Goal: Task Accomplishment & Management: Use online tool/utility

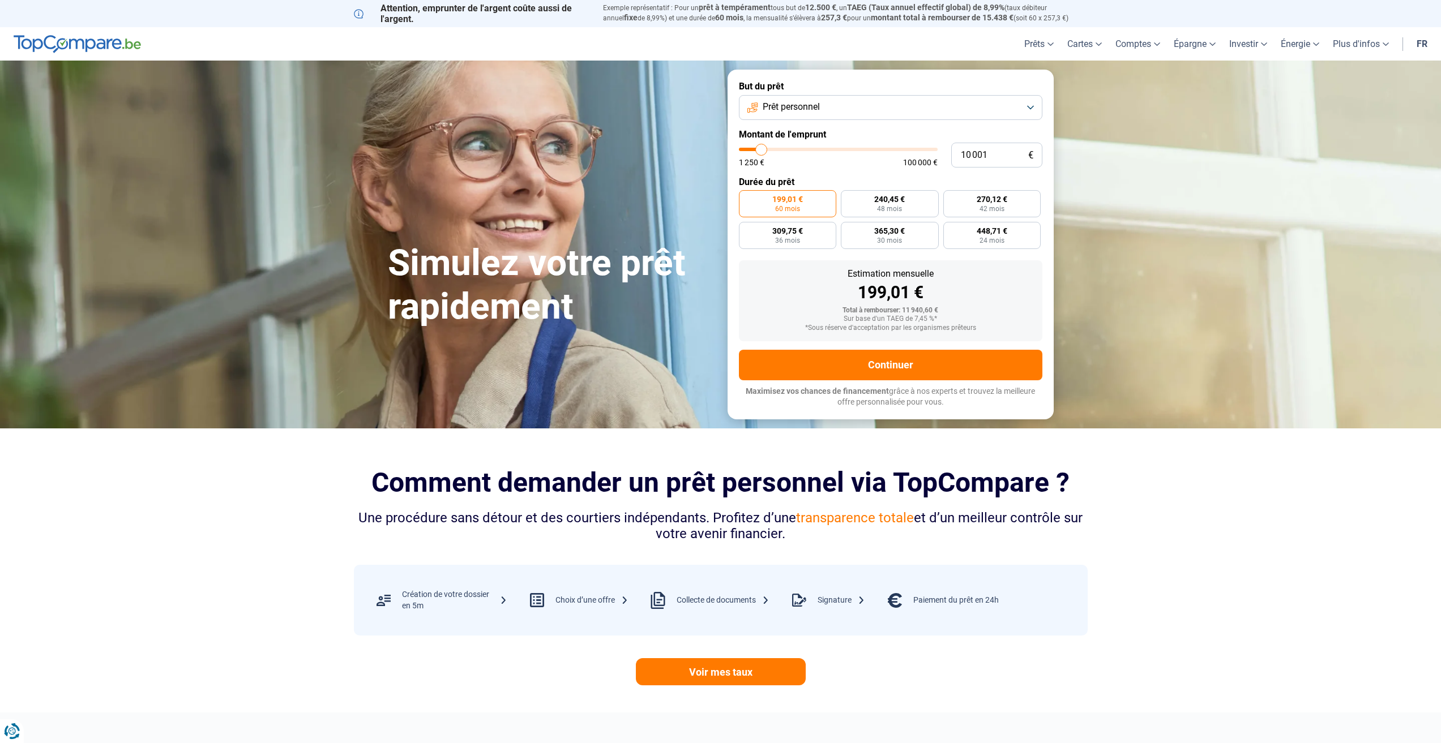
click at [819, 117] on button "Prêt personnel" at bounding box center [890, 107] width 303 height 25
click at [819, 176] on li "Prêt voiture" at bounding box center [890, 183] width 291 height 24
type input "46 750"
type input "46750"
click at [831, 148] on input "range" at bounding box center [838, 149] width 199 height 3
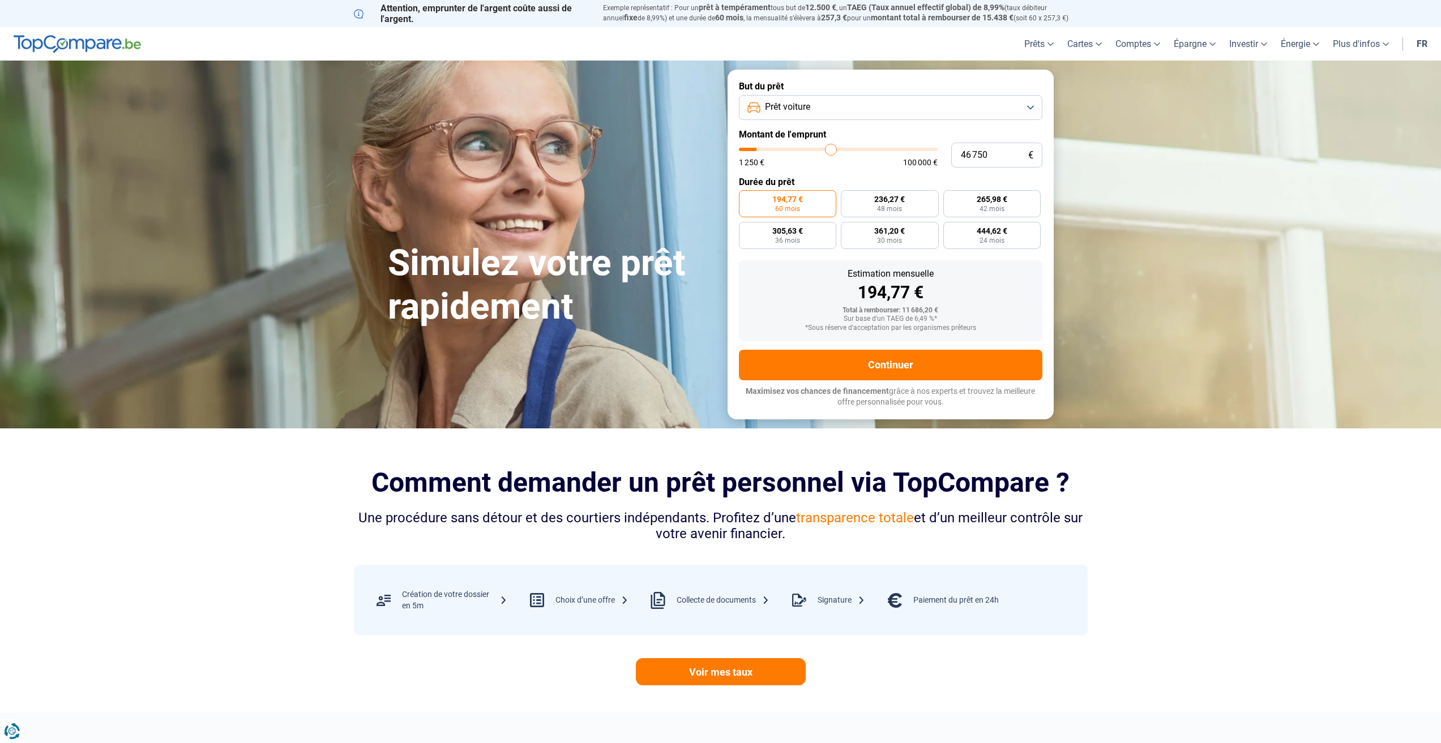
radio input "false"
type input "40 750"
type input "40750"
click at [819, 148] on input "range" at bounding box center [838, 149] width 199 height 3
click at [1010, 202] on span "793,60 €" at bounding box center [1011, 199] width 31 height 8
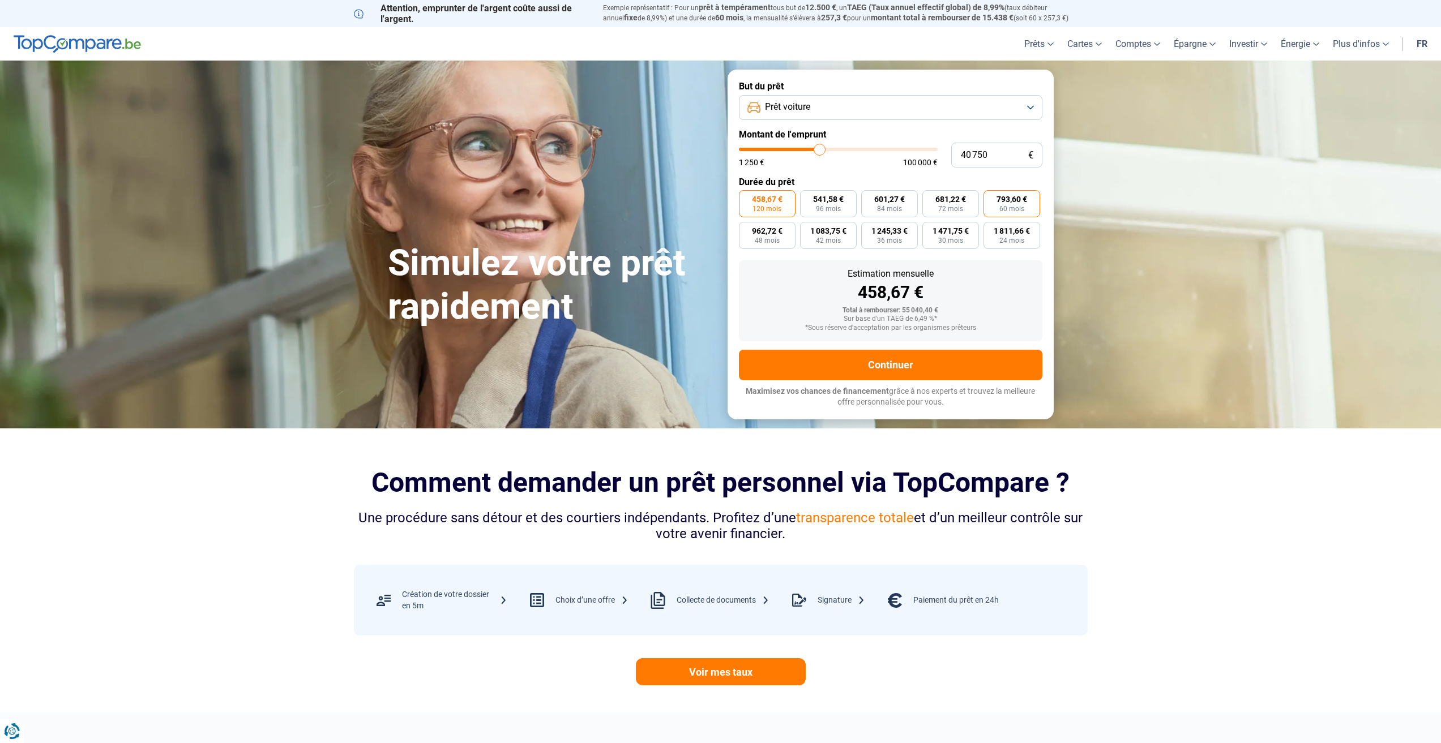
click at [991, 198] on input "793,60 € 60 mois" at bounding box center [986, 193] width 7 height 7
radio input "true"
